Goal: Information Seeking & Learning: Learn about a topic

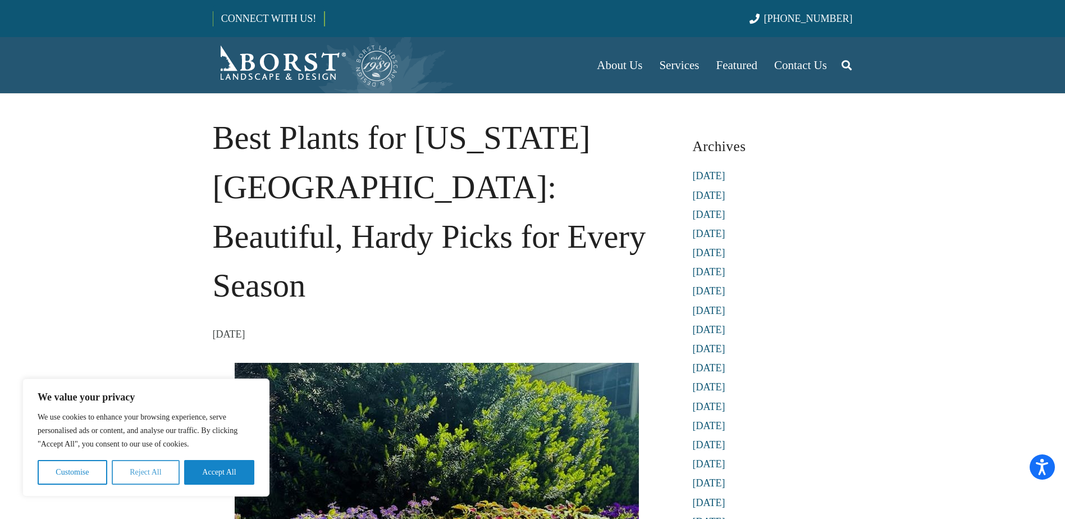
click at [136, 472] on button "Reject All" at bounding box center [146, 472] width 68 height 25
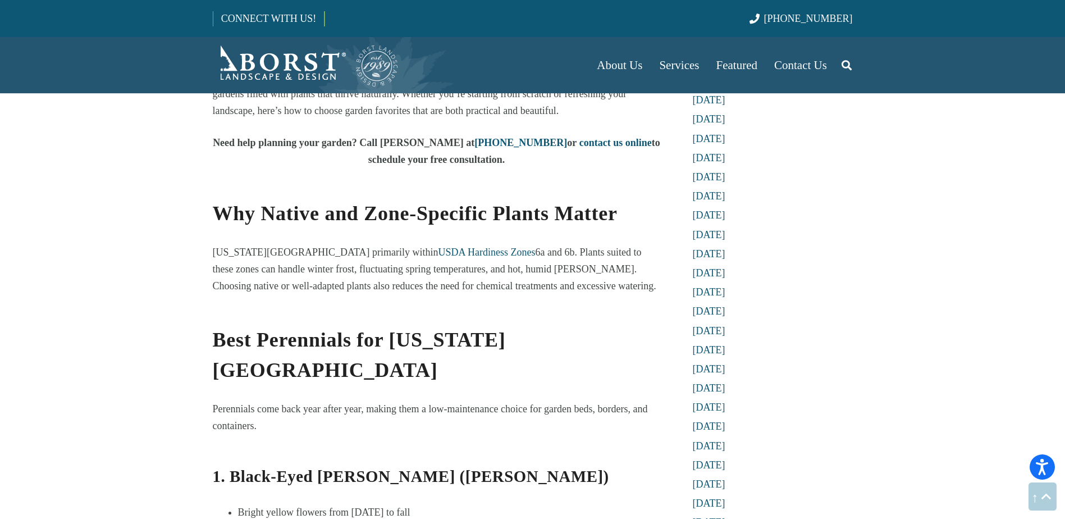
scroll to position [842, 0]
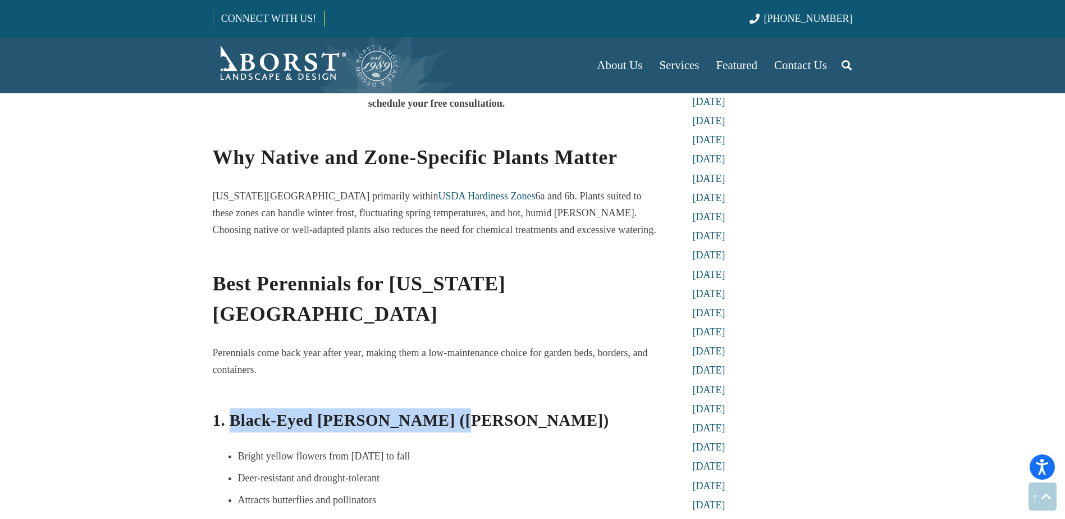
drag, startPoint x: 449, startPoint y: 325, endPoint x: 232, endPoint y: 328, distance: 216.7
click at [232, 411] on b "1. Black-Eyed [PERSON_NAME] ([PERSON_NAME])" at bounding box center [411, 420] width 396 height 18
copy b "Black-Eyed [PERSON_NAME] ([PERSON_NAME]"
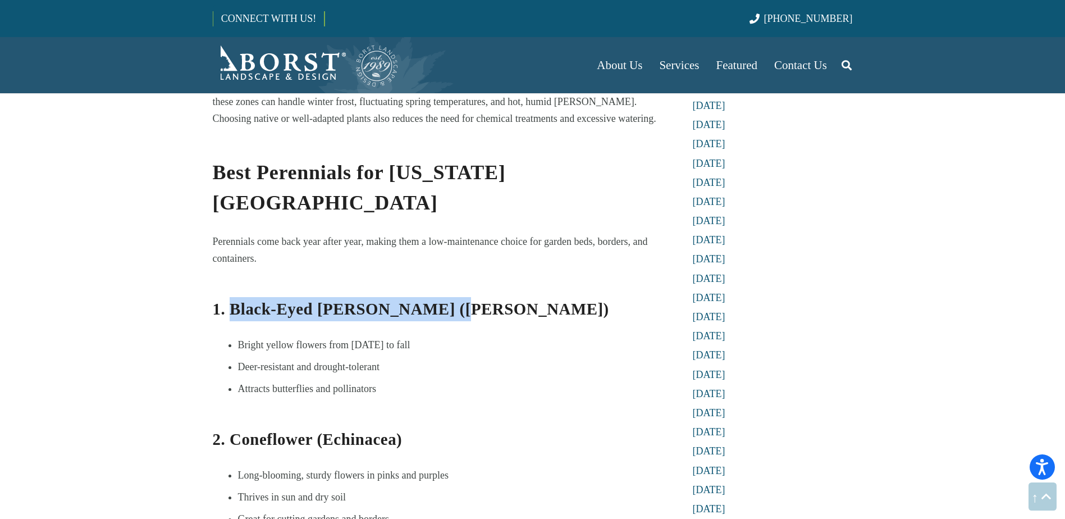
scroll to position [954, 0]
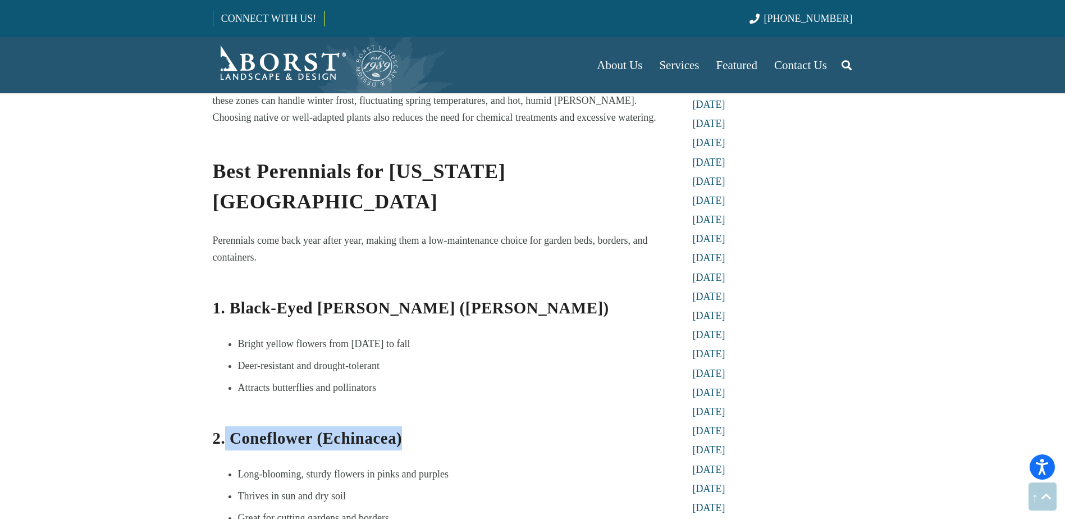
drag, startPoint x: 408, startPoint y: 348, endPoint x: 226, endPoint y: 351, distance: 181.9
click at [226, 411] on h3 "2. Coneflower (Echinacea)" at bounding box center [437, 430] width 448 height 39
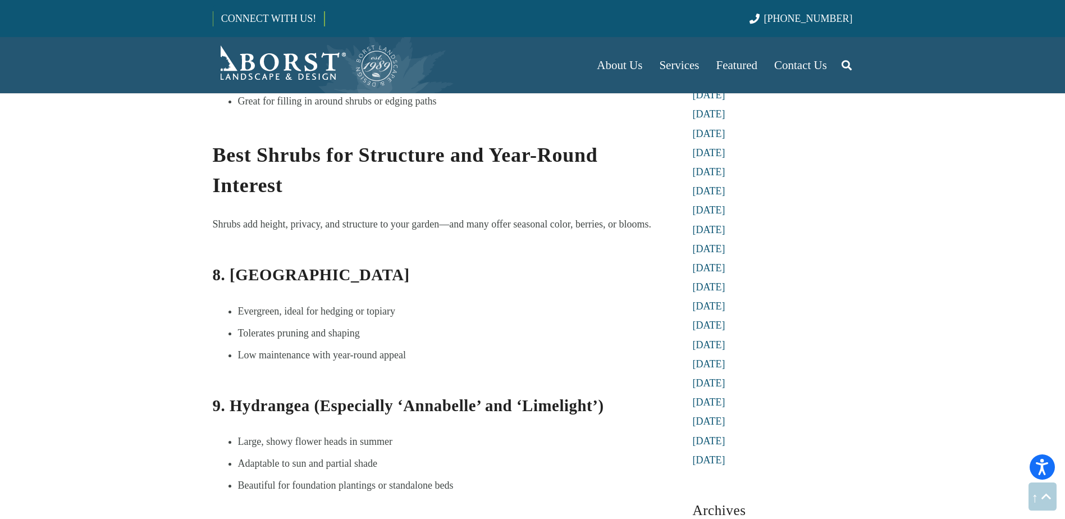
scroll to position [2189, 0]
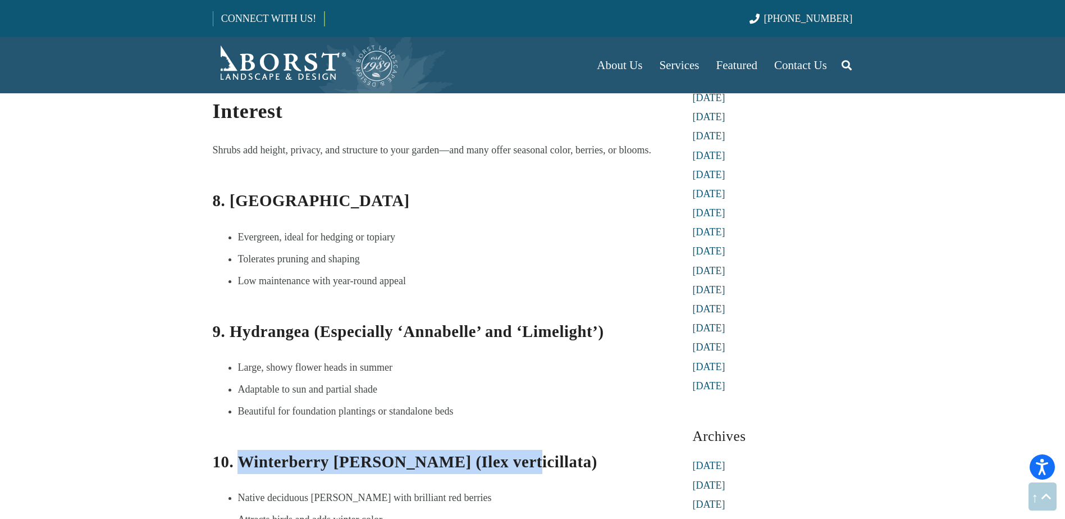
drag, startPoint x: 491, startPoint y: 367, endPoint x: 239, endPoint y: 377, distance: 252.8
click at [239, 434] on h3 "10. Winterberry [PERSON_NAME] (Ilex verticillata)" at bounding box center [437, 453] width 448 height 39
drag, startPoint x: 239, startPoint y: 377, endPoint x: 336, endPoint y: 364, distance: 98.5
copy b "Winterberry [PERSON_NAME] (Ilex verticillata"
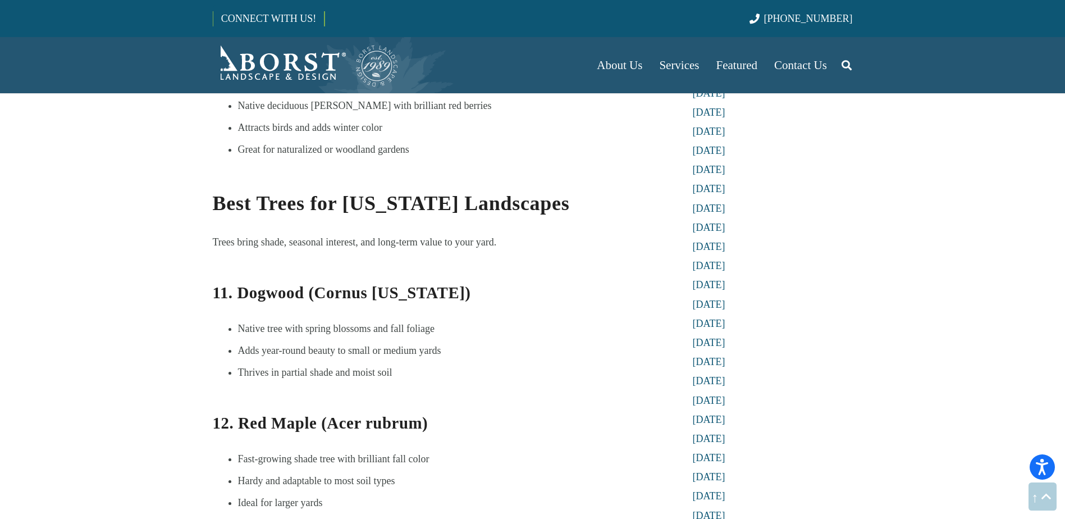
scroll to position [2582, 0]
drag, startPoint x: 418, startPoint y: 332, endPoint x: 240, endPoint y: 328, distance: 178.0
click at [240, 395] on h3 "12. Red Maple (Acer rubrum)" at bounding box center [437, 414] width 448 height 39
drag, startPoint x: 240, startPoint y: 328, endPoint x: 356, endPoint y: 322, distance: 116.4
copy b "Red Maple (Acer rubrum)"
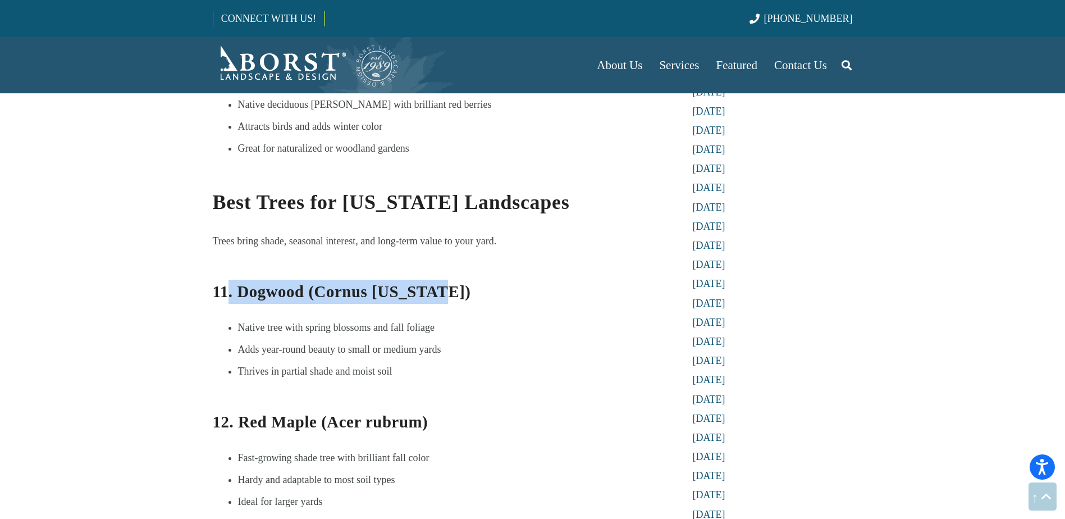
drag, startPoint x: 429, startPoint y: 194, endPoint x: 229, endPoint y: 200, distance: 200.0
click at [229, 264] on h3 "11. Dogwood (Cornus [US_STATE])" at bounding box center [437, 283] width 448 height 39
drag, startPoint x: 229, startPoint y: 200, endPoint x: 287, endPoint y: 199, distance: 57.8
copy b ". Dogwood (Cornus [US_STATE])"
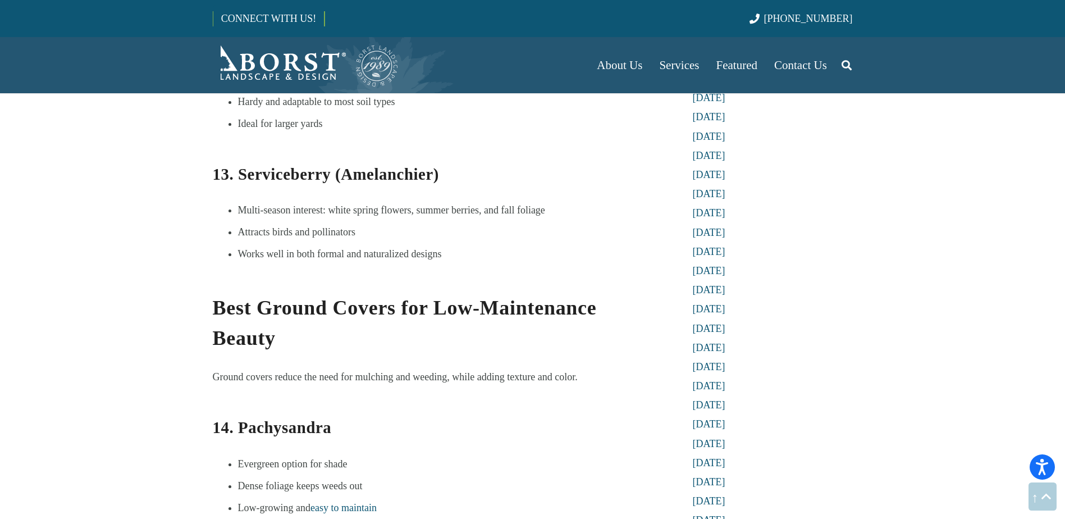
scroll to position [2975, 0]
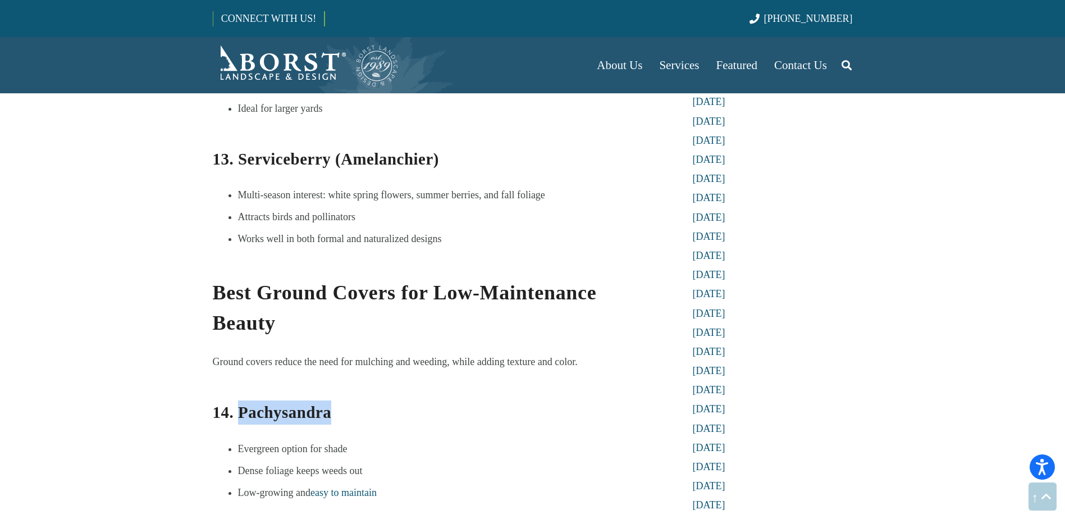
drag, startPoint x: 315, startPoint y: 322, endPoint x: 240, endPoint y: 320, distance: 75.3
click at [240, 385] on h3 "14. Pachysandra" at bounding box center [437, 404] width 448 height 39
drag, startPoint x: 240, startPoint y: 320, endPoint x: 267, endPoint y: 322, distance: 27.0
copy b "Pachysandra"
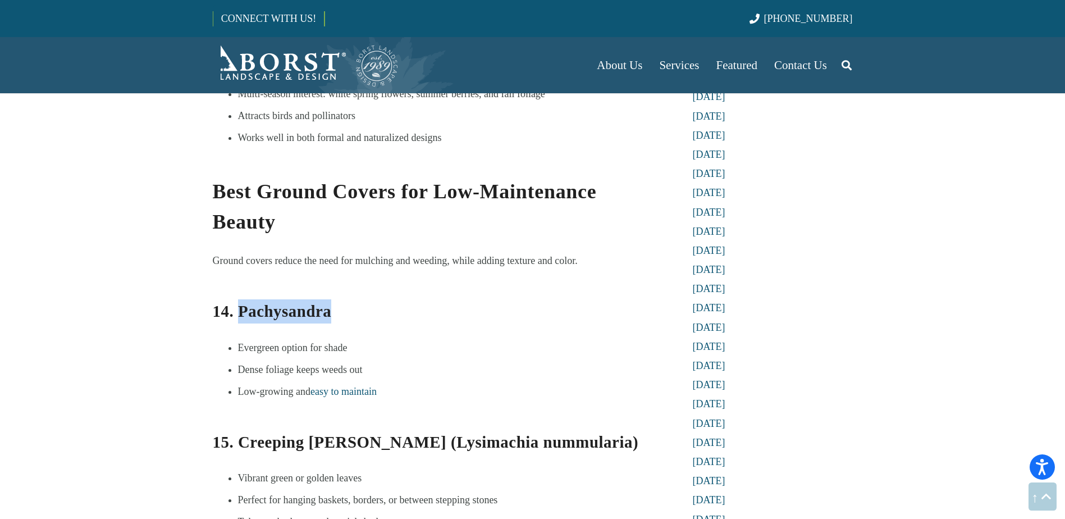
scroll to position [3087, 0]
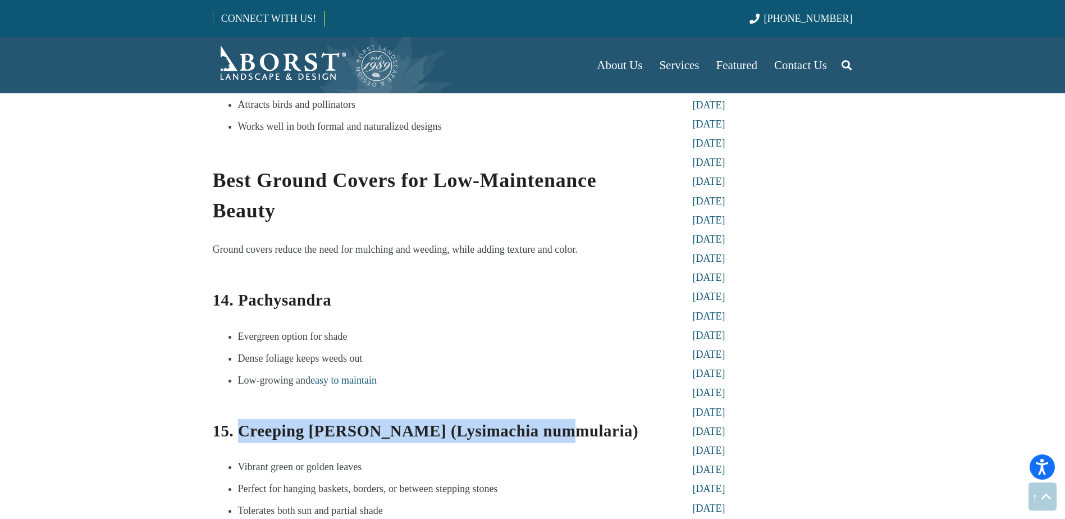
drag, startPoint x: 547, startPoint y: 332, endPoint x: 243, endPoint y: 330, distance: 304.8
click at [243, 404] on h3 "15. Creeping [PERSON_NAME] (Lysimachia nummularia)" at bounding box center [437, 423] width 448 height 39
drag, startPoint x: 243, startPoint y: 330, endPoint x: 262, endPoint y: 339, distance: 21.1
copy b "Creeping [PERSON_NAME] (Lysimachia nummularia)"
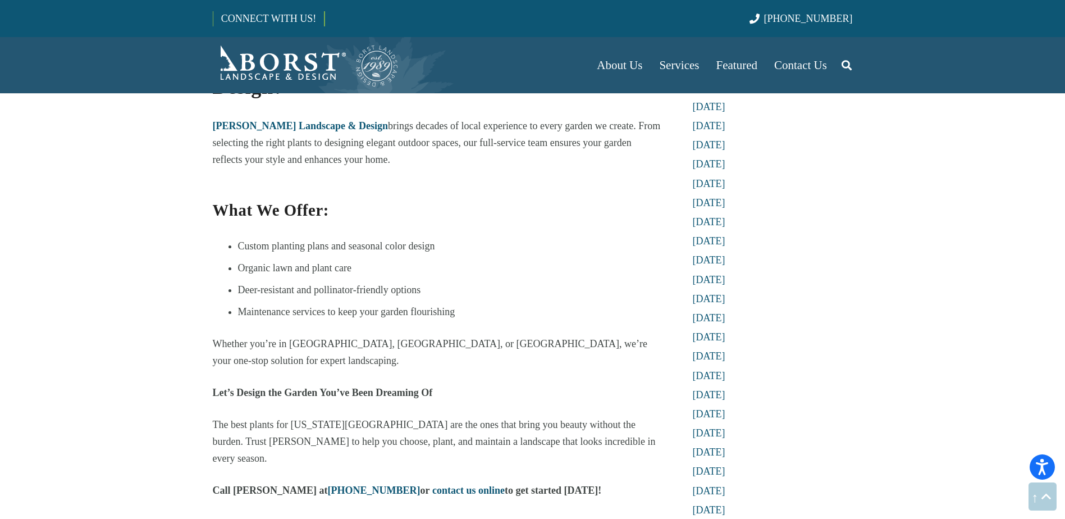
scroll to position [3649, 0]
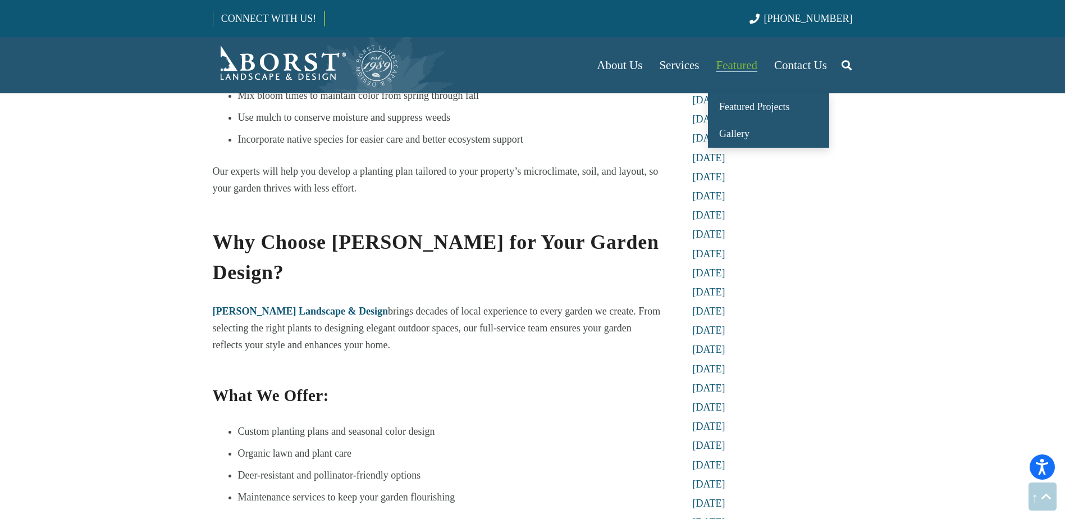
click at [735, 67] on span "Featured" at bounding box center [736, 64] width 41 height 13
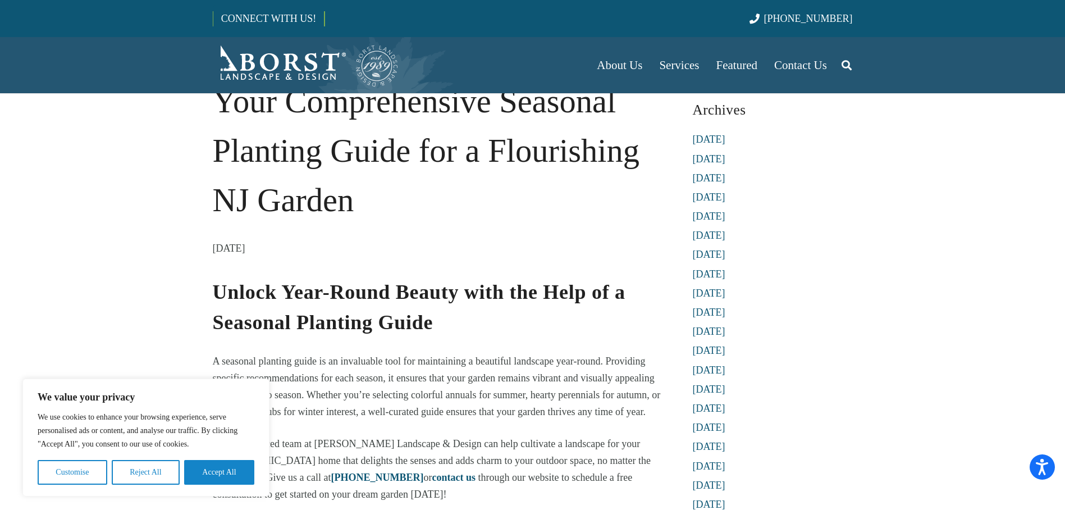
scroll to position [56, 0]
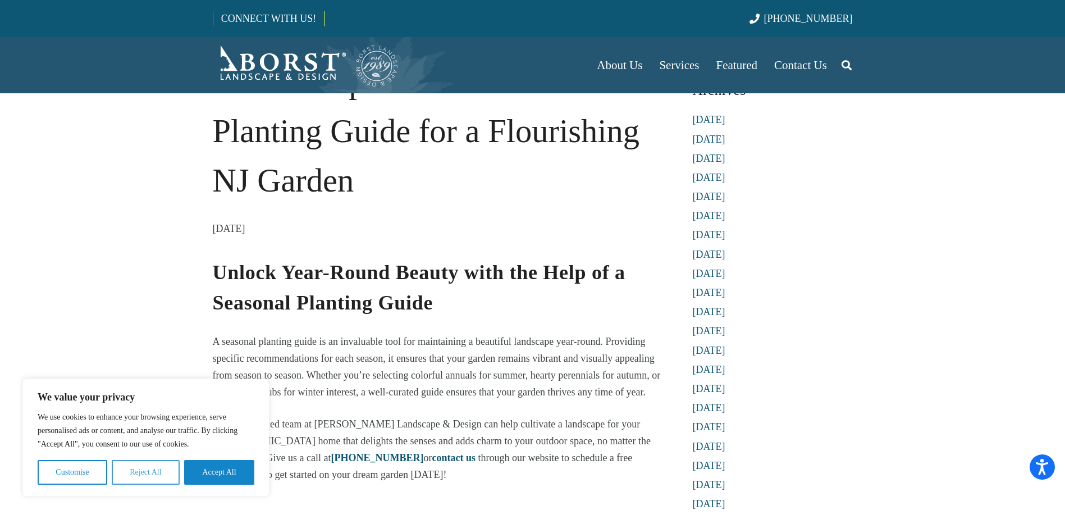
click at [157, 469] on button "Reject All" at bounding box center [146, 472] width 68 height 25
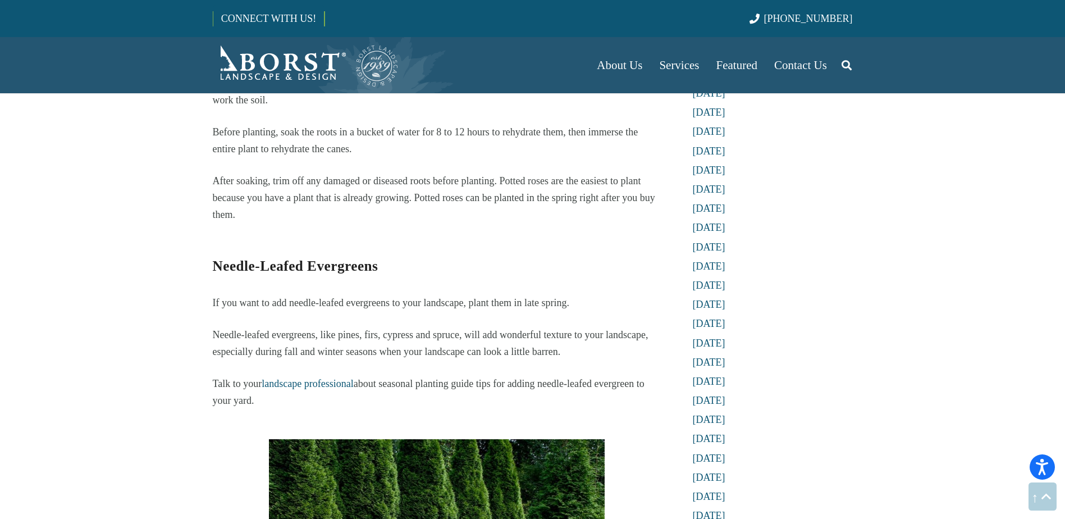
scroll to position [3312, 0]
